Goal: Task Accomplishment & Management: Use online tool/utility

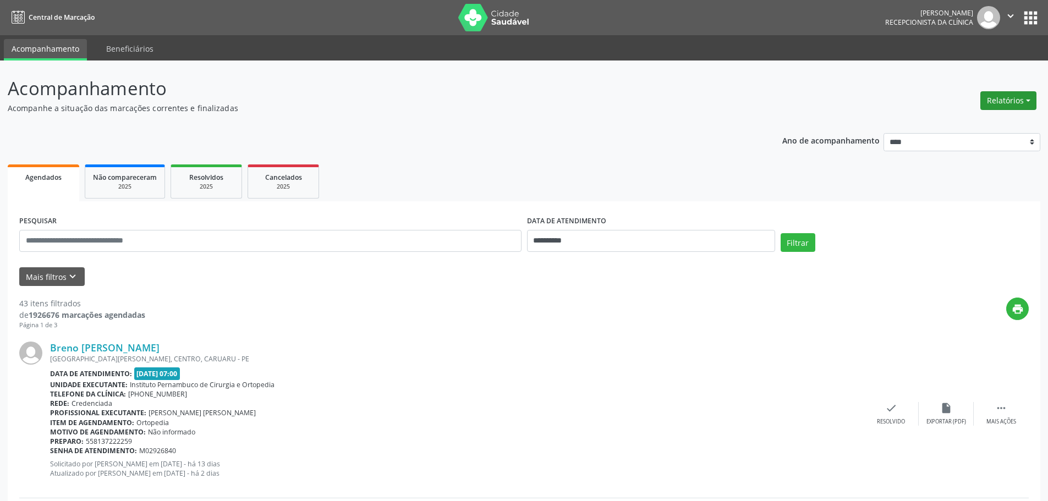
click at [1011, 95] on button "Relatórios" at bounding box center [1008, 100] width 56 height 19
click at [978, 124] on link "Agendamentos" at bounding box center [978, 124] width 118 height 15
select select "*"
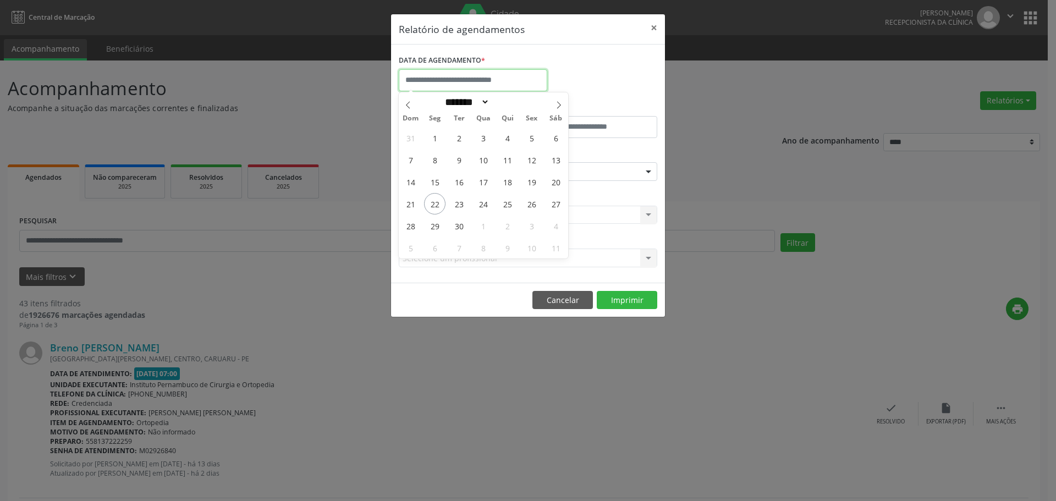
click at [517, 80] on input "text" at bounding box center [473, 80] width 149 height 22
click at [432, 201] on span "22" at bounding box center [434, 203] width 21 height 21
type input "**********"
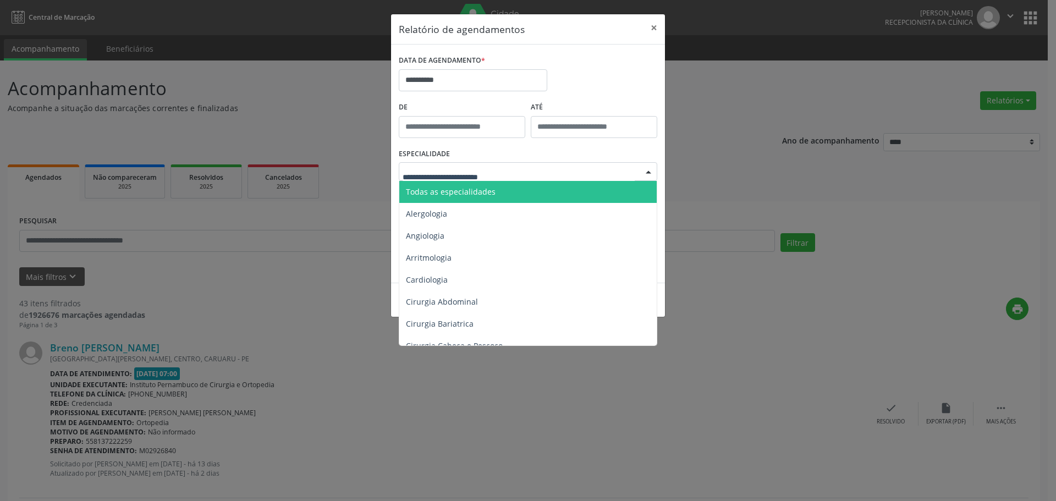
click at [471, 189] on span "Todas as especialidades" at bounding box center [451, 192] width 90 height 10
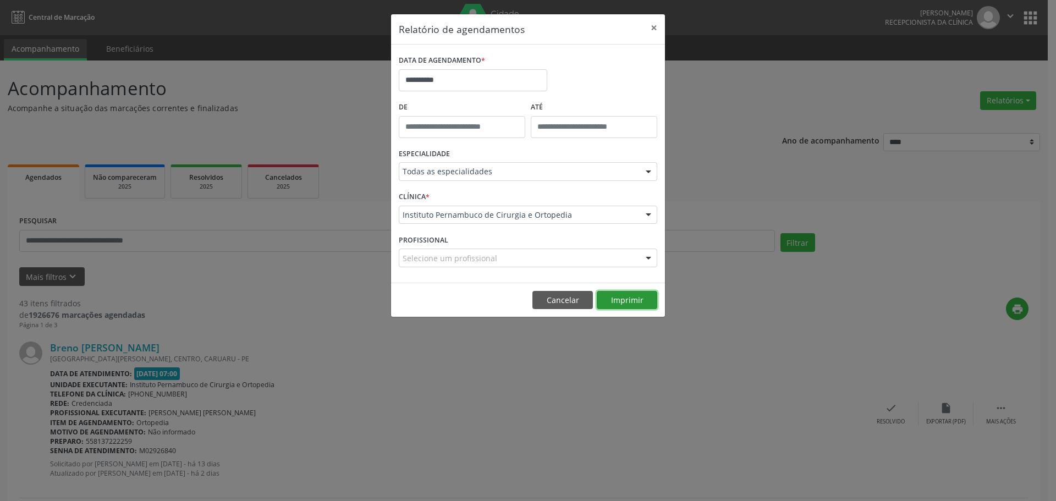
click at [616, 302] on button "Imprimir" at bounding box center [627, 300] width 61 height 19
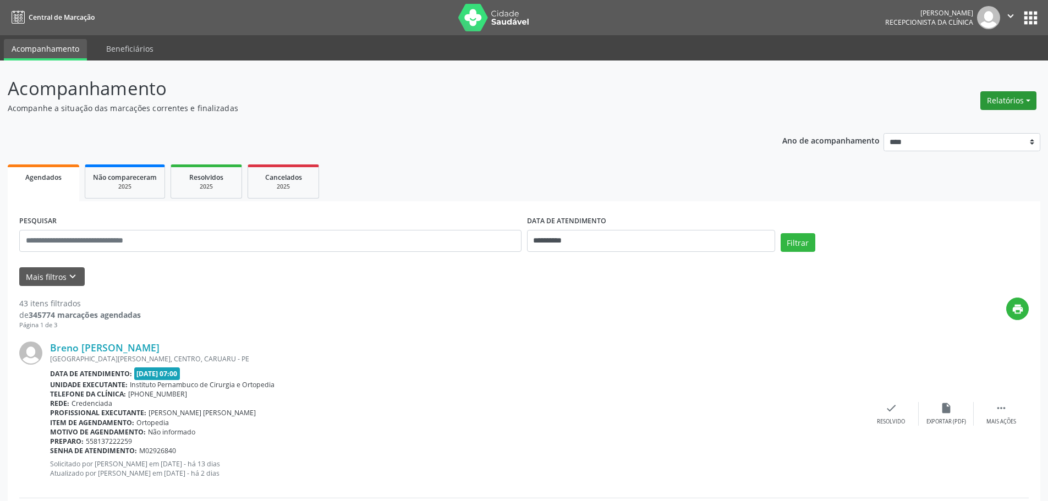
click at [1025, 100] on button "Relatórios" at bounding box center [1008, 100] width 56 height 19
click at [951, 123] on link "Agendamentos" at bounding box center [978, 124] width 118 height 15
select select "*"
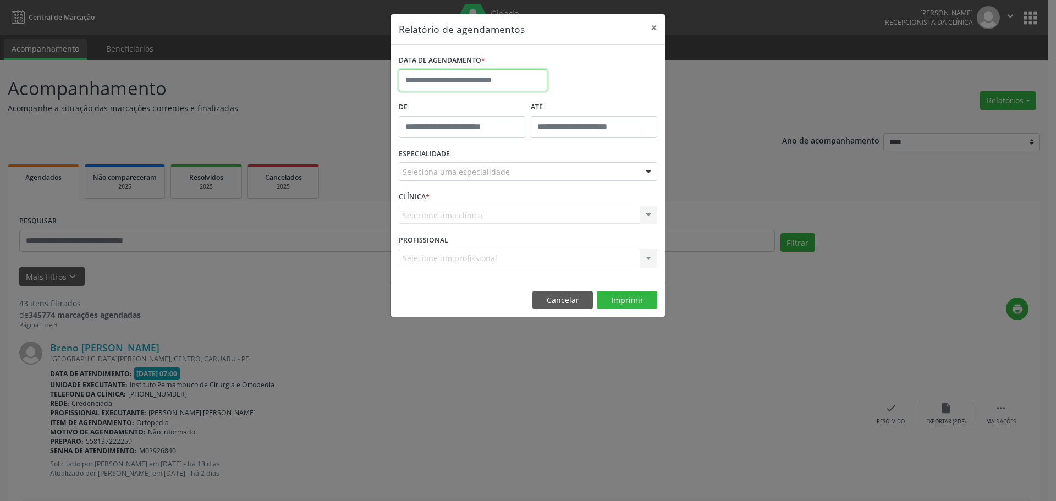
click at [509, 76] on input "text" at bounding box center [473, 80] width 149 height 22
click at [430, 209] on span "22" at bounding box center [434, 203] width 21 height 21
type input "**********"
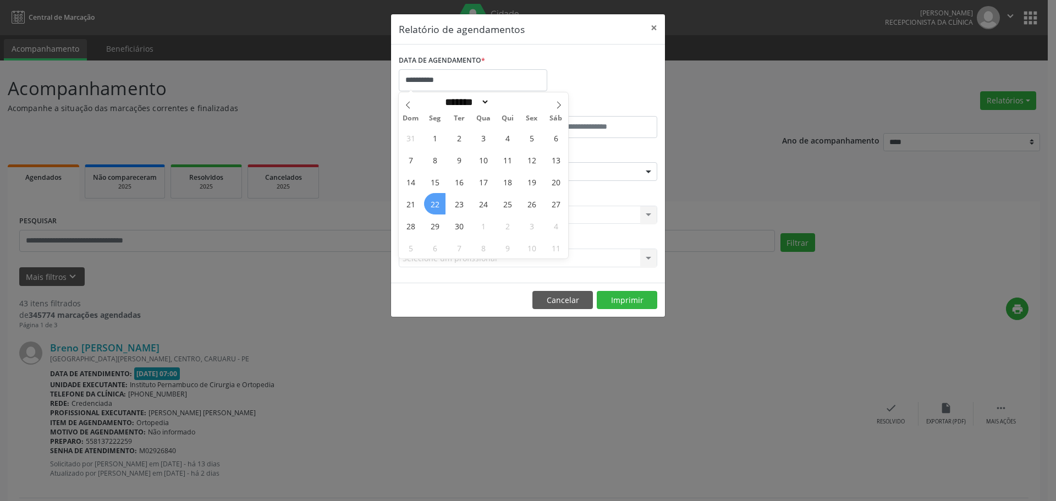
click at [436, 201] on span "22" at bounding box center [434, 203] width 21 height 21
click at [436, 201] on div "CLÍNICA * Selecione uma clínica Nenhum resultado encontrado para: " " Não há ne…" at bounding box center [528, 210] width 264 height 43
